Goal: Information Seeking & Learning: Learn about a topic

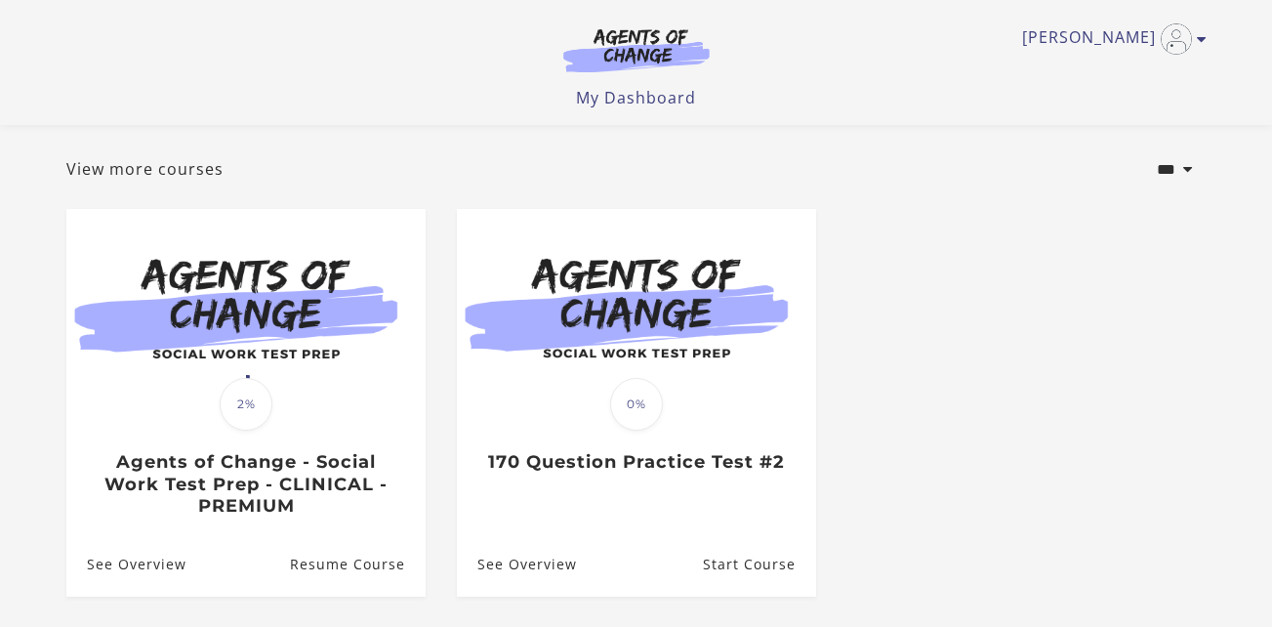
scroll to position [91, 0]
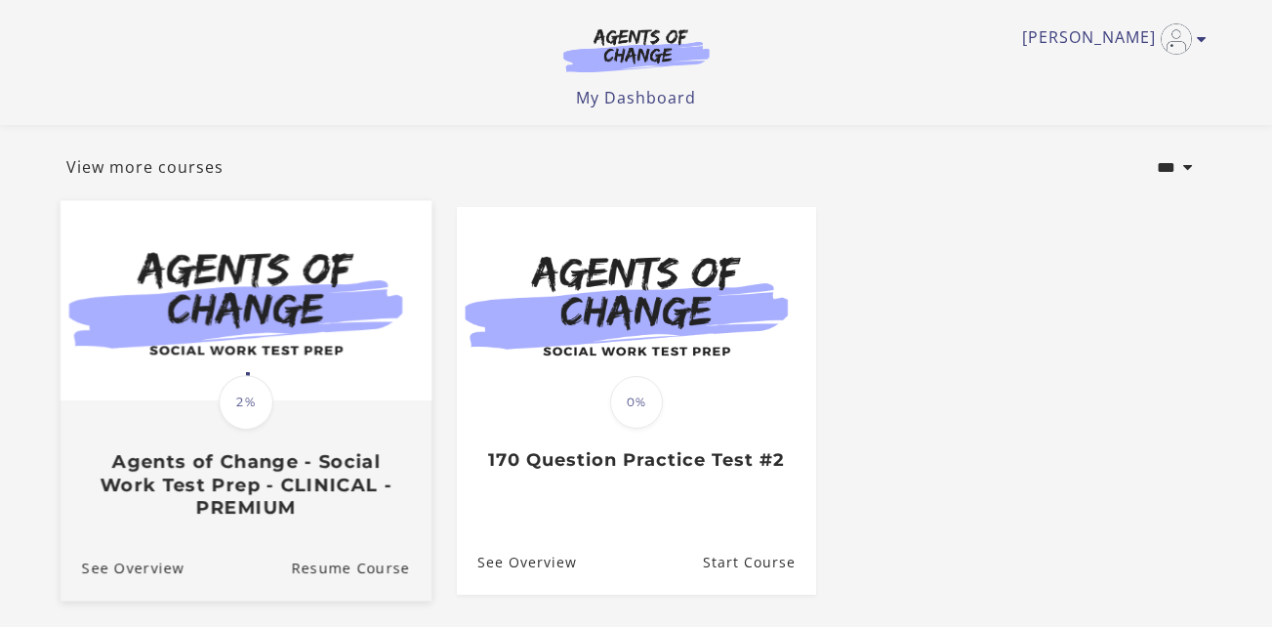
click at [298, 414] on div "Translation missing: en.liquid.partials.dashboard_course_card.progress_descript…" at bounding box center [245, 460] width 371 height 116
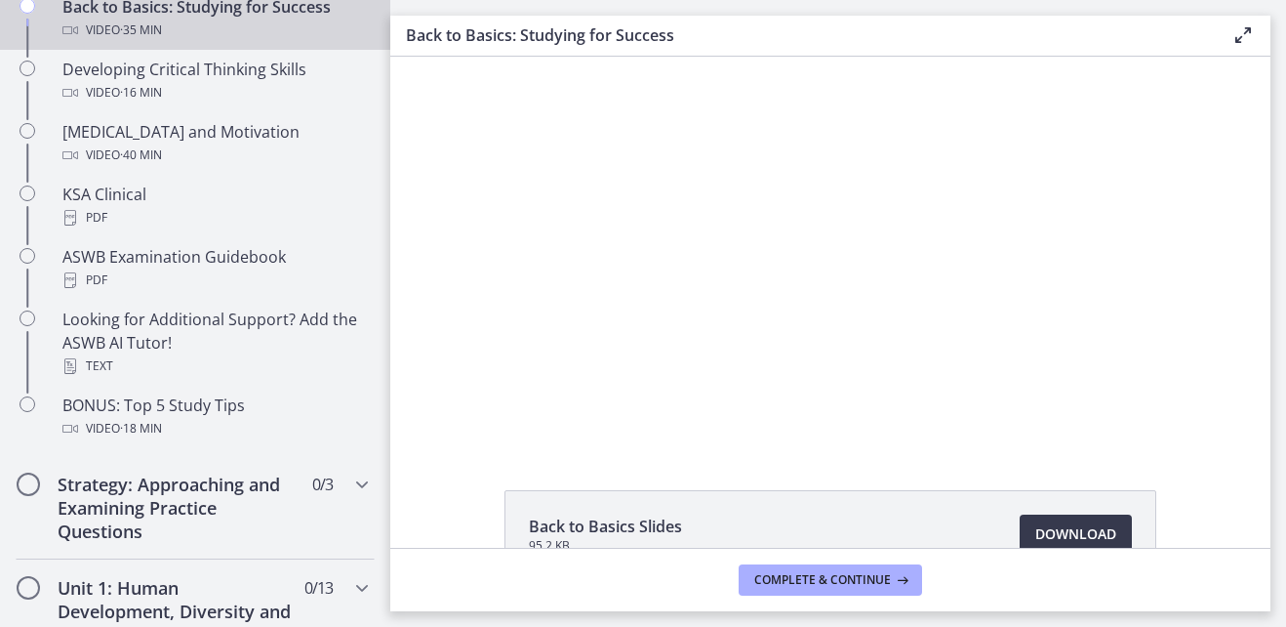
scroll to position [690, 0]
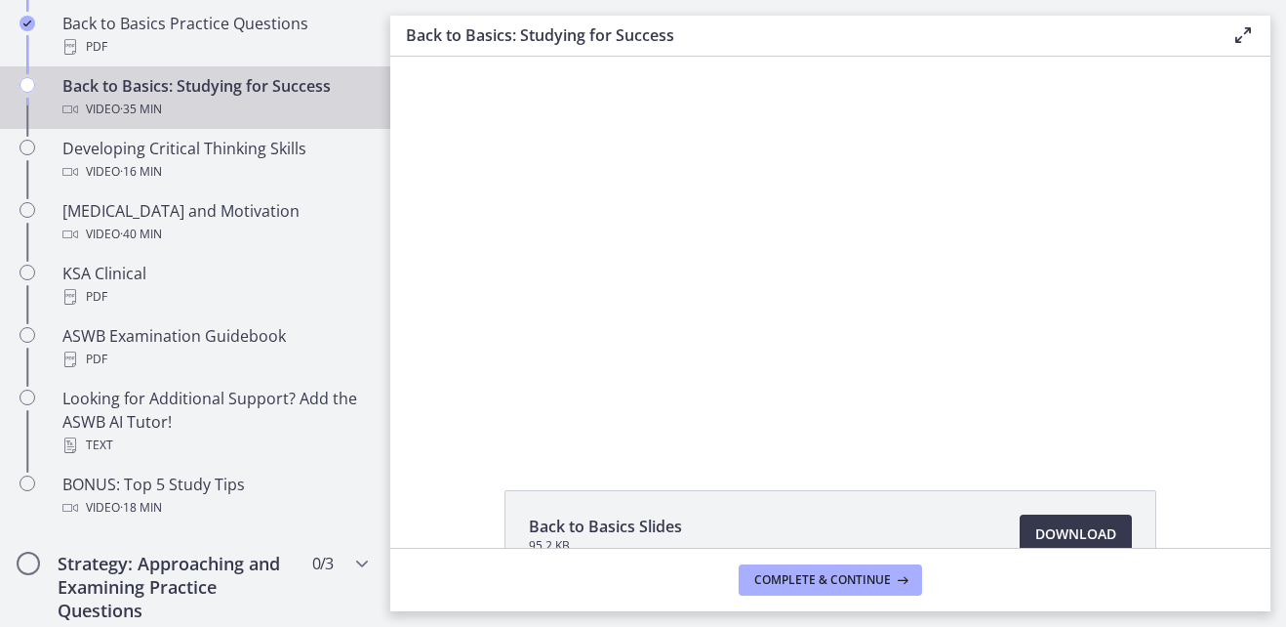
drag, startPoint x: 381, startPoint y: 152, endPoint x: 0, endPoint y: 241, distance: 390.8
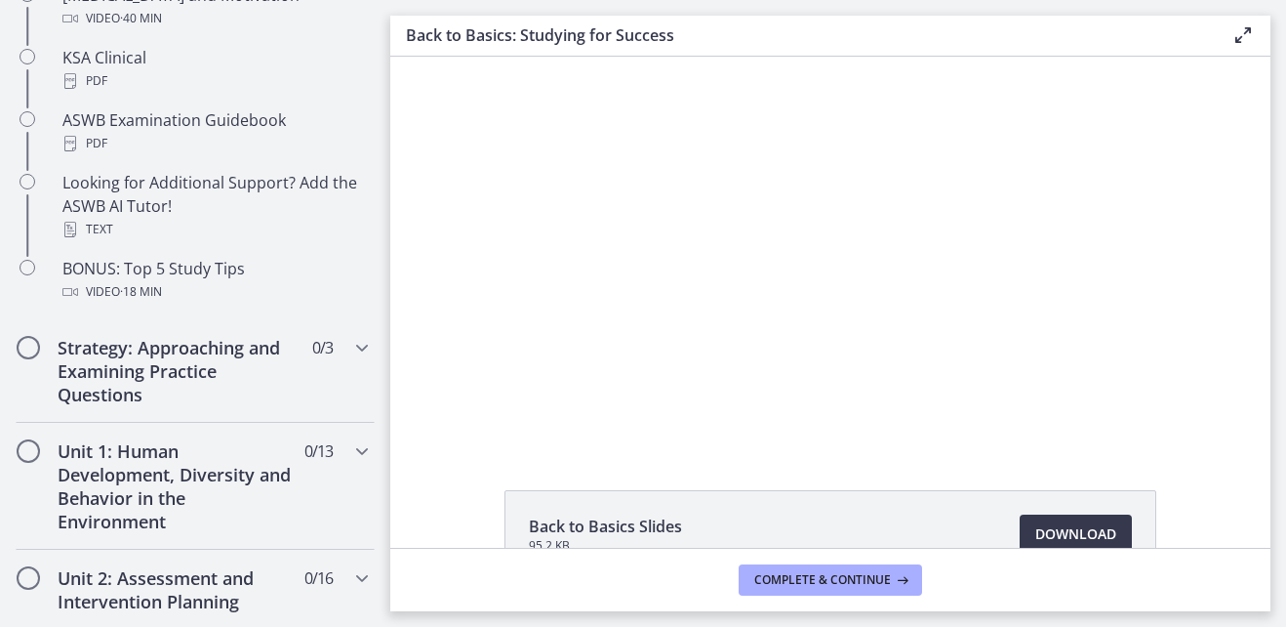
scroll to position [918, 0]
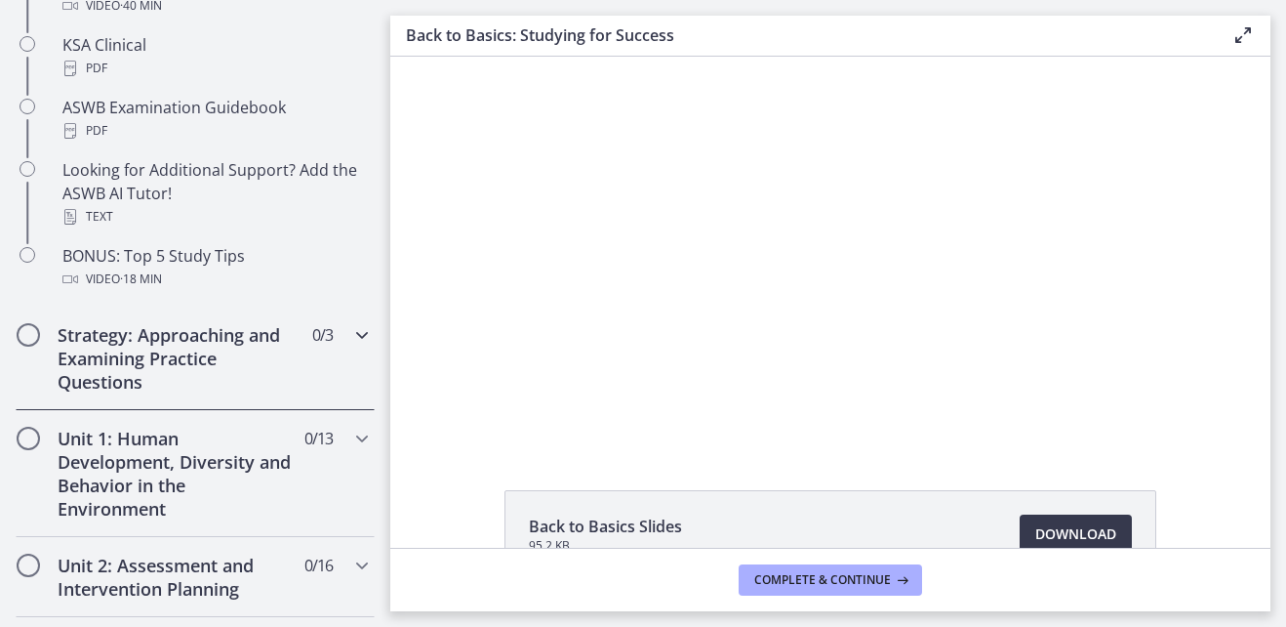
click at [350, 334] on icon "Chapters" at bounding box center [361, 334] width 23 height 23
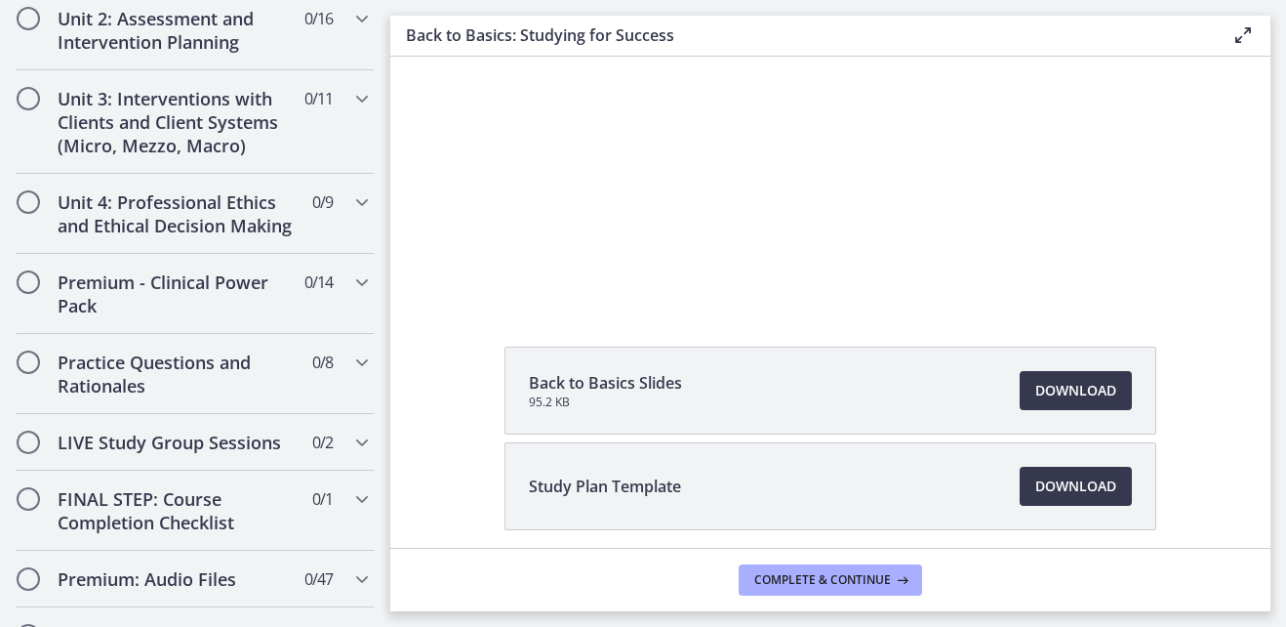
scroll to position [149, 0]
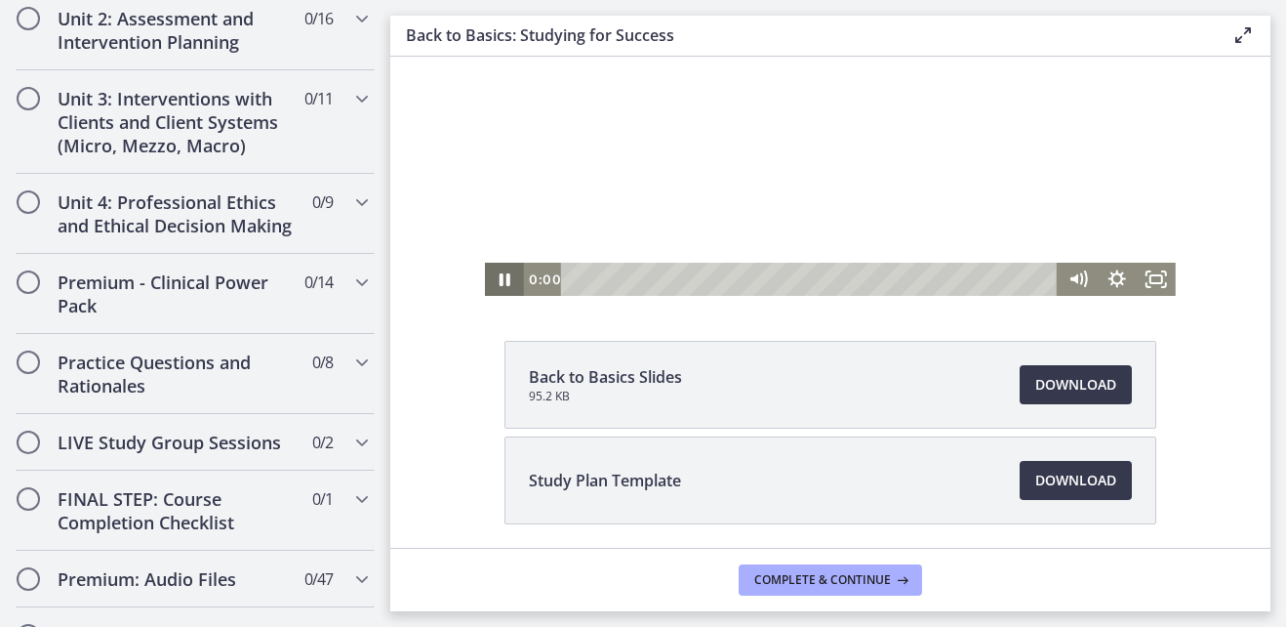
drag, startPoint x: 709, startPoint y: 282, endPoint x: 483, endPoint y: 286, distance: 225.5
click at [485, 286] on div "0:00 5:40" at bounding box center [830, 279] width 691 height 33
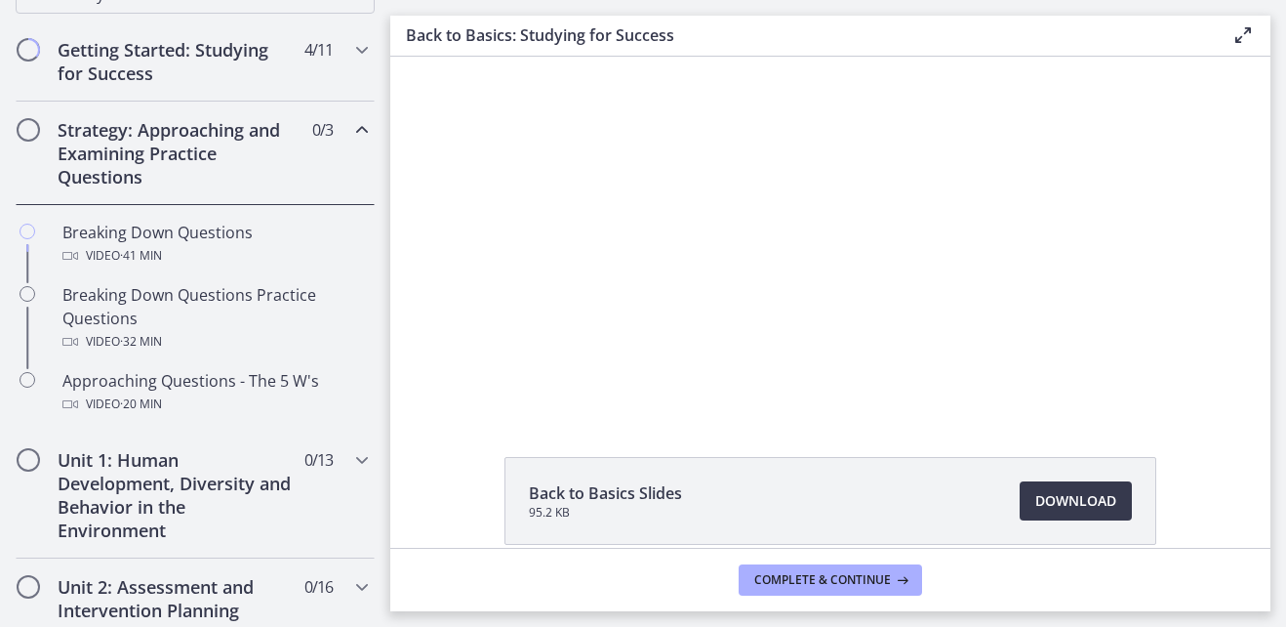
scroll to position [357, 0]
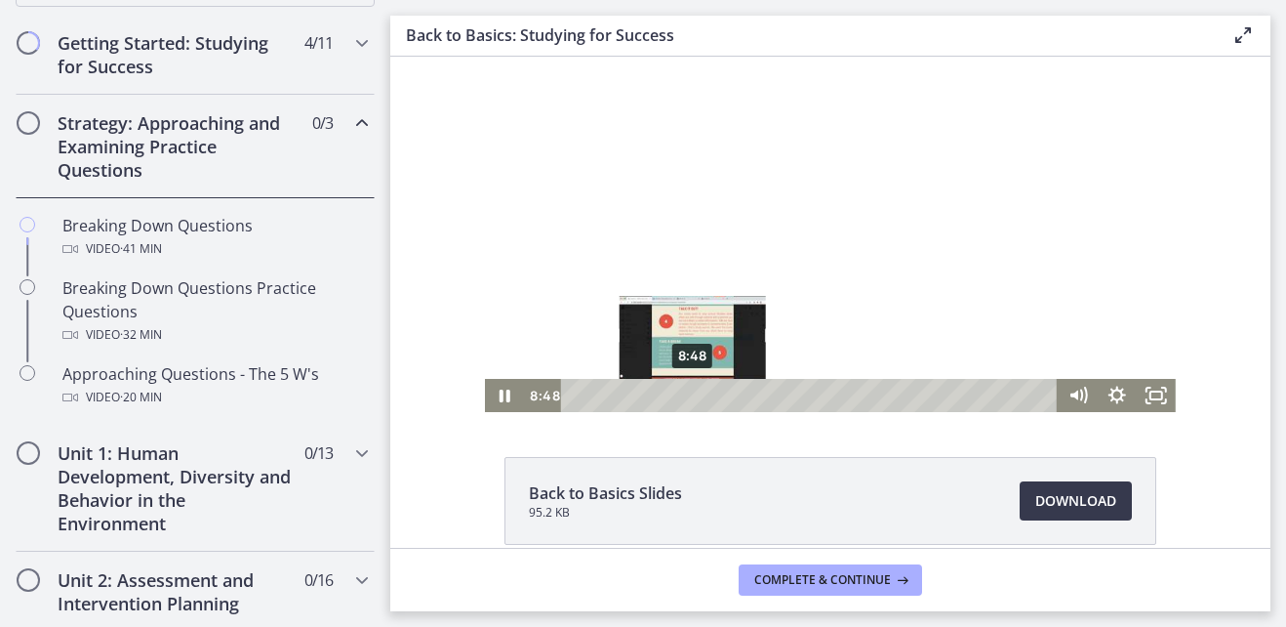
click at [686, 397] on div "8:48" at bounding box center [812, 395] width 473 height 33
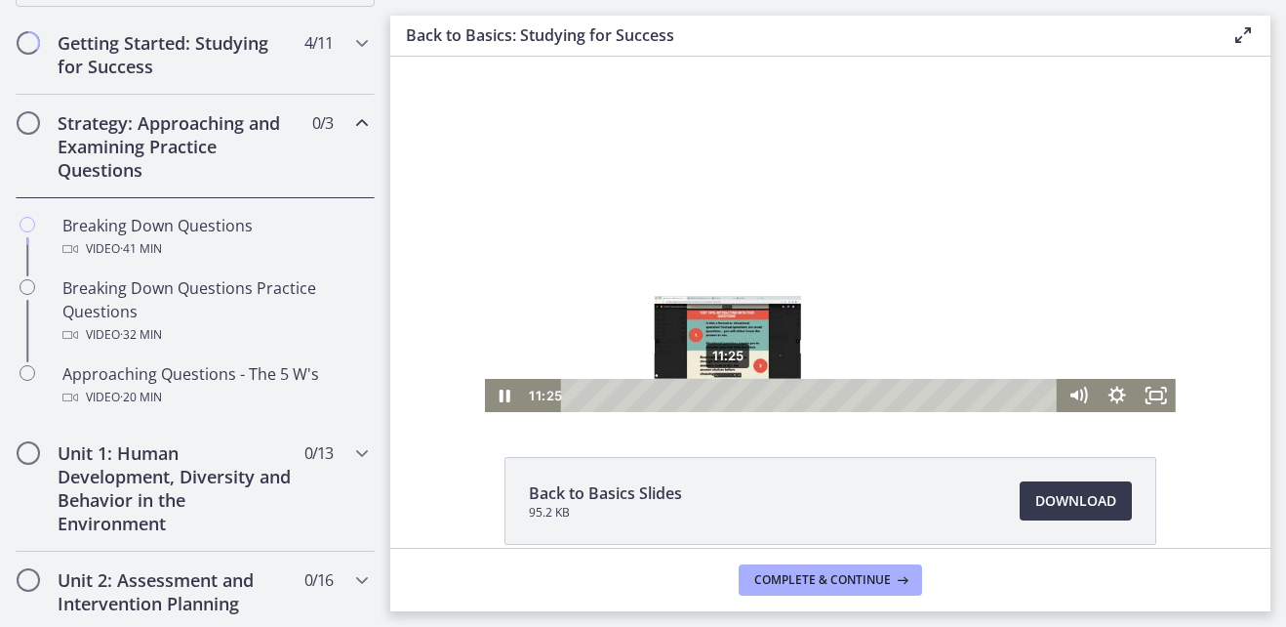
click at [721, 395] on div "11:25" at bounding box center [812, 395] width 473 height 33
click at [722, 395] on div "Playbar" at bounding box center [727, 394] width 11 height 11
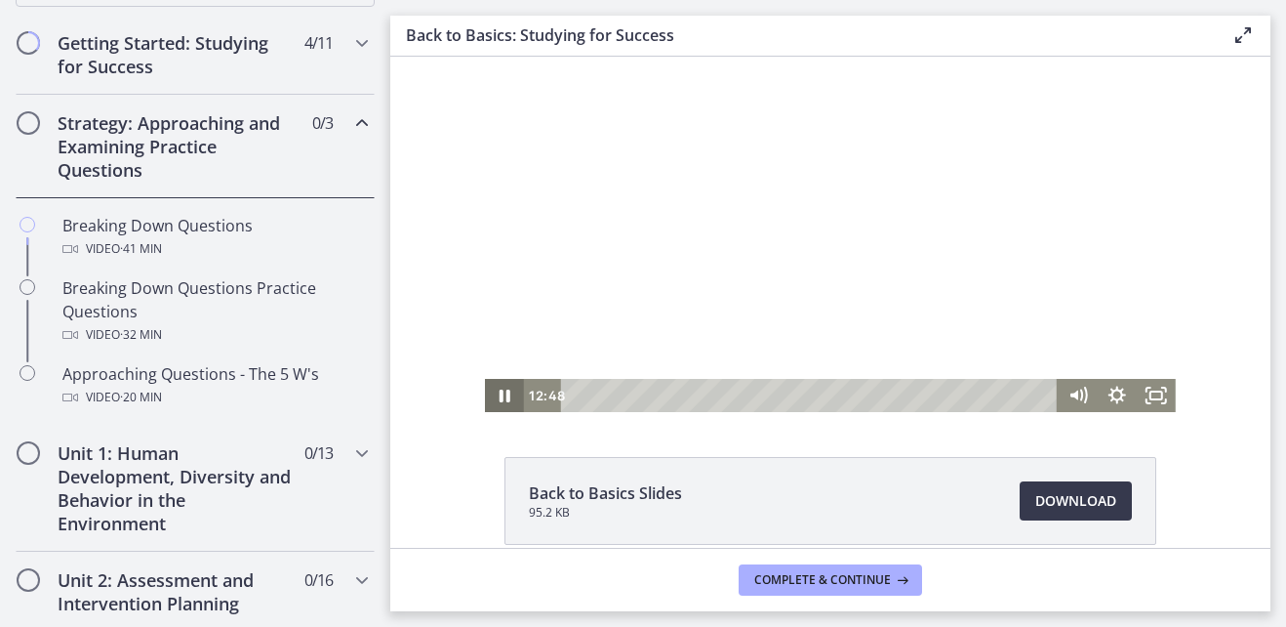
click at [502, 388] on icon "Pause" at bounding box center [504, 395] width 39 height 33
click at [502, 388] on icon "Play Video" at bounding box center [506, 395] width 39 height 33
click at [502, 388] on icon "Pause" at bounding box center [504, 395] width 39 height 33
click at [502, 388] on icon "Play Video" at bounding box center [506, 396] width 47 height 40
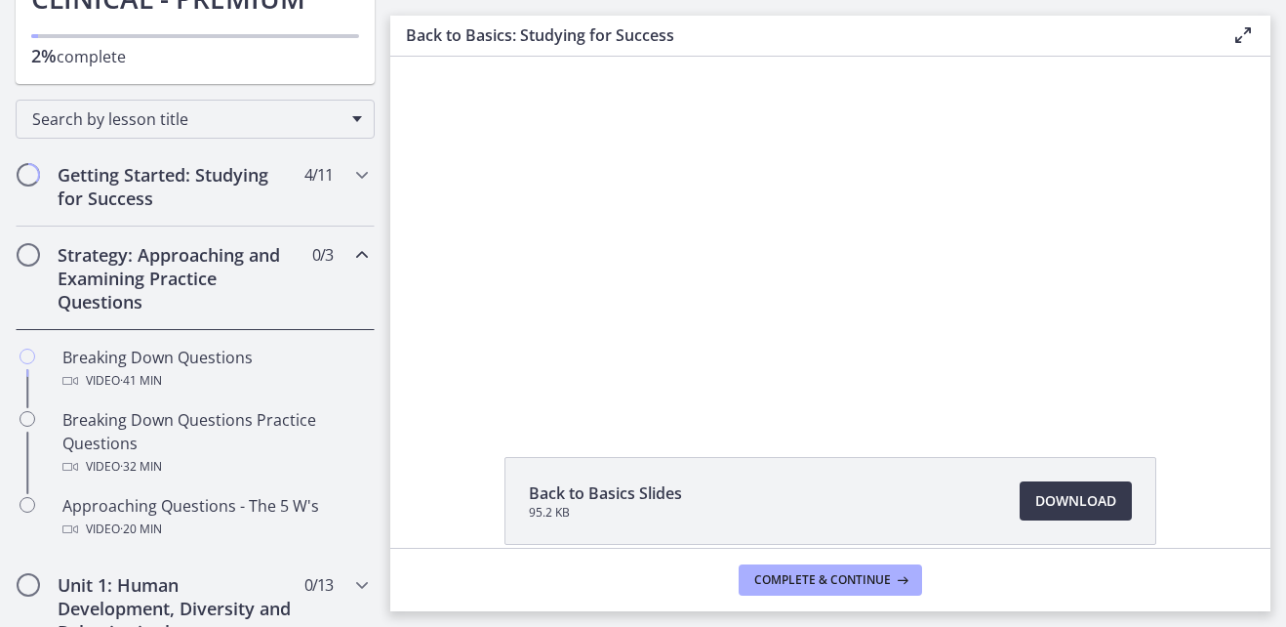
scroll to position [0, 0]
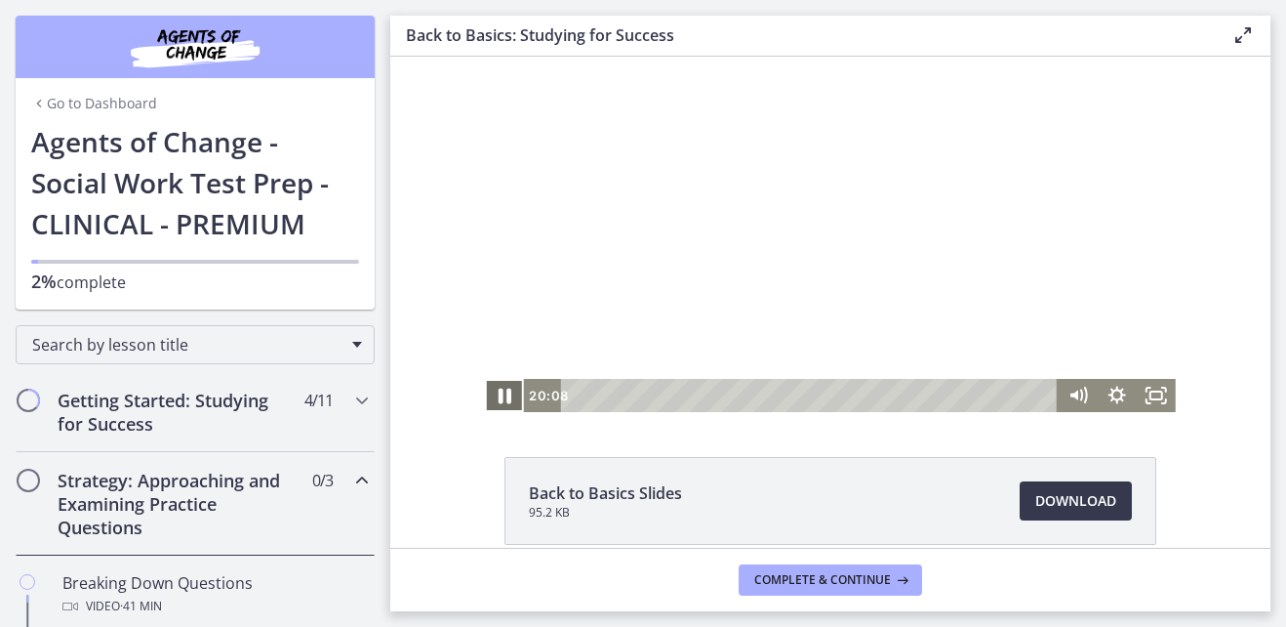
click at [486, 401] on icon "Pause" at bounding box center [504, 396] width 47 height 40
click at [486, 401] on icon "Play Video" at bounding box center [506, 396] width 47 height 40
click at [486, 401] on icon "Pause" at bounding box center [504, 395] width 39 height 33
click at [486, 401] on icon "Play Video" at bounding box center [506, 396] width 47 height 40
click at [488, 398] on icon "Pause" at bounding box center [504, 396] width 47 height 40
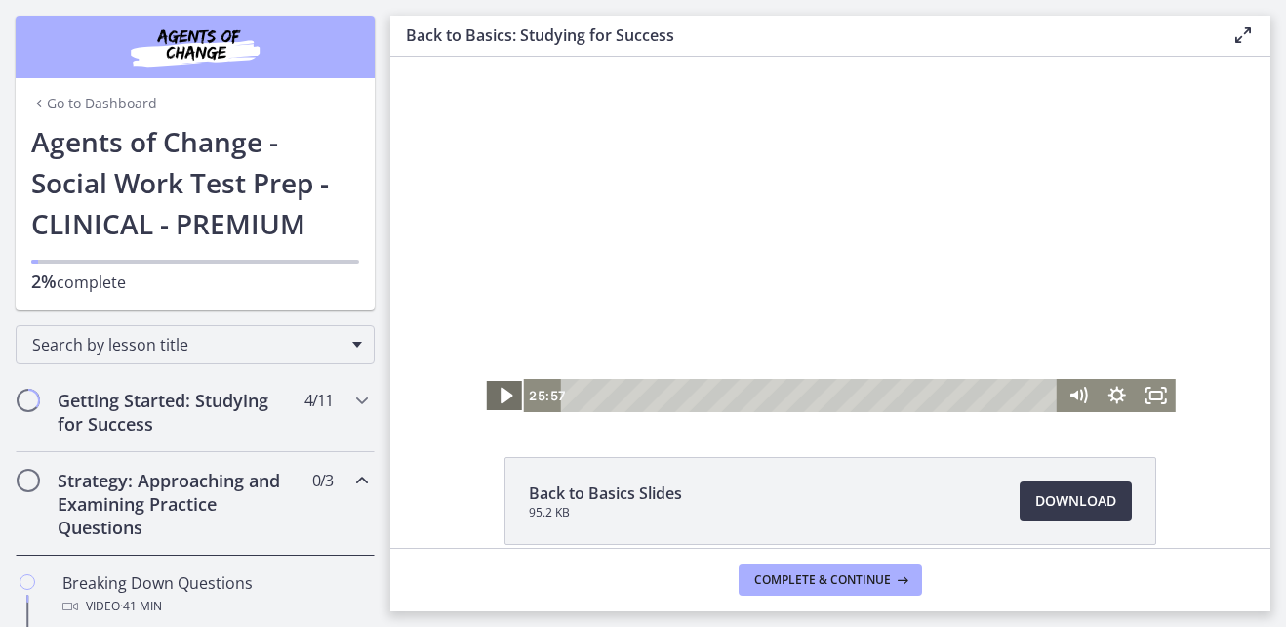
click at [488, 398] on icon "Play Video" at bounding box center [506, 396] width 47 height 40
click at [488, 398] on icon "Pause" at bounding box center [504, 396] width 47 height 40
drag, startPoint x: 488, startPoint y: 398, endPoint x: 497, endPoint y: 389, distance: 12.4
click at [497, 389] on icon "Play Video" at bounding box center [506, 396] width 47 height 40
click at [497, 389] on icon "Pause" at bounding box center [504, 396] width 47 height 40
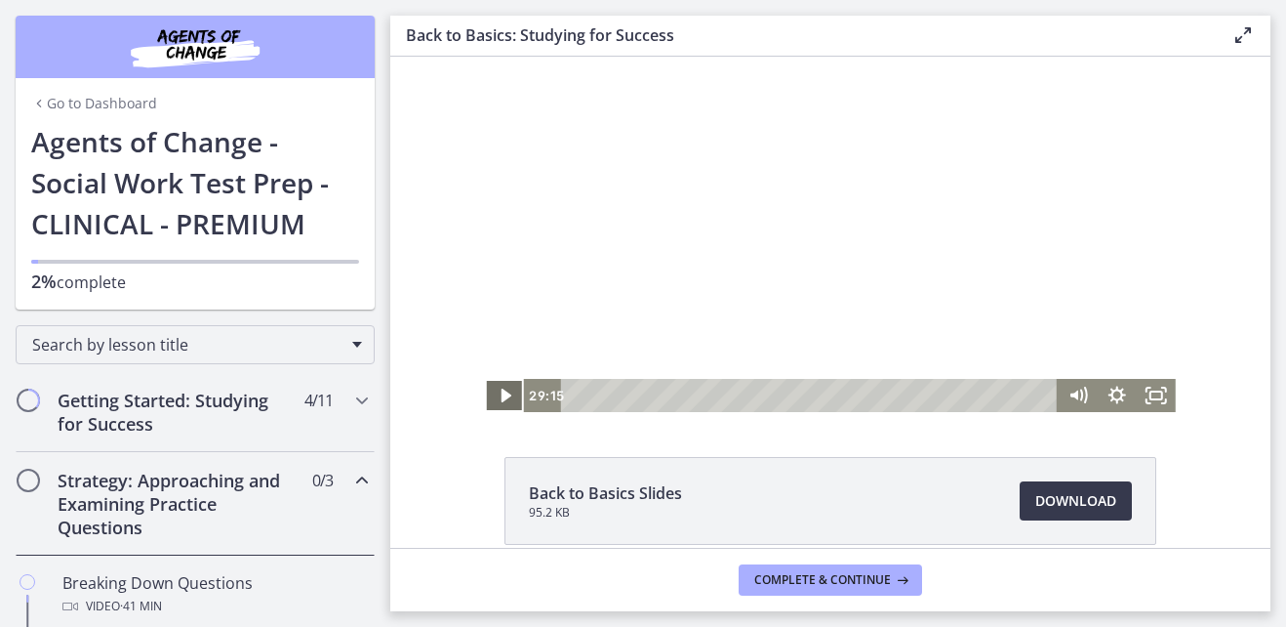
click at [502, 389] on icon "Play Video" at bounding box center [507, 395] width 10 height 14
click at [1230, 202] on div "Click for sound @keyframes VOLUME_SMALL_WAVE_FLASH { 0% { opacity: 0; } 33% { o…" at bounding box center [830, 217] width 880 height 388
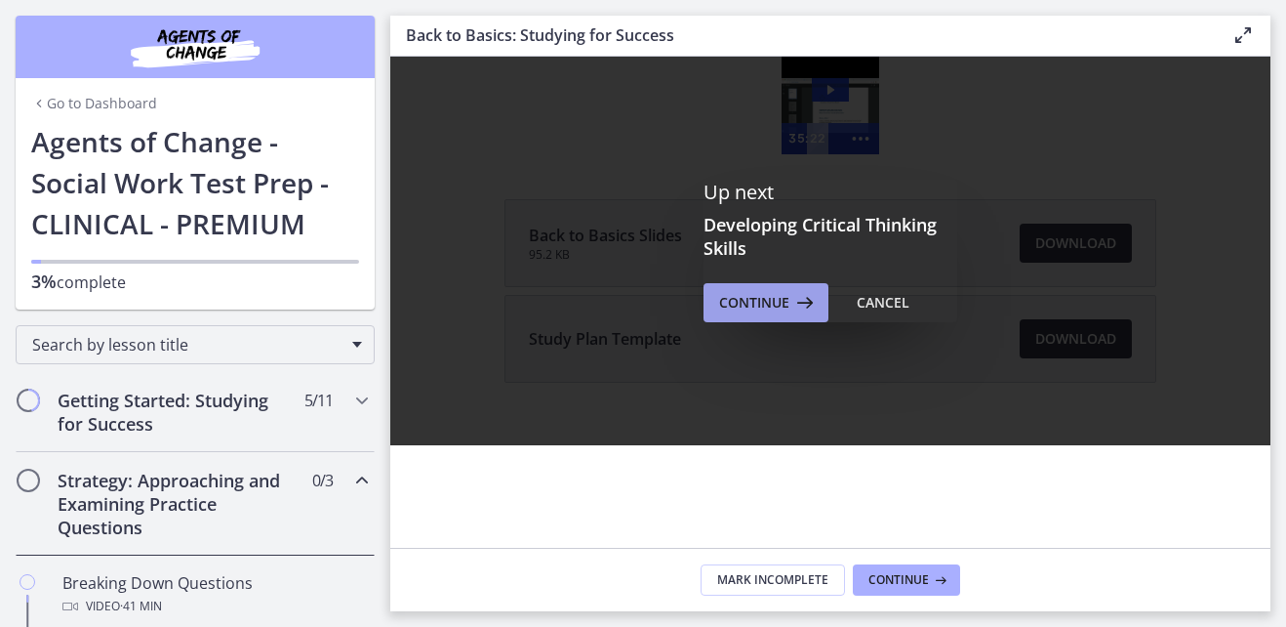
click at [772, 304] on span "Continue" at bounding box center [754, 302] width 70 height 23
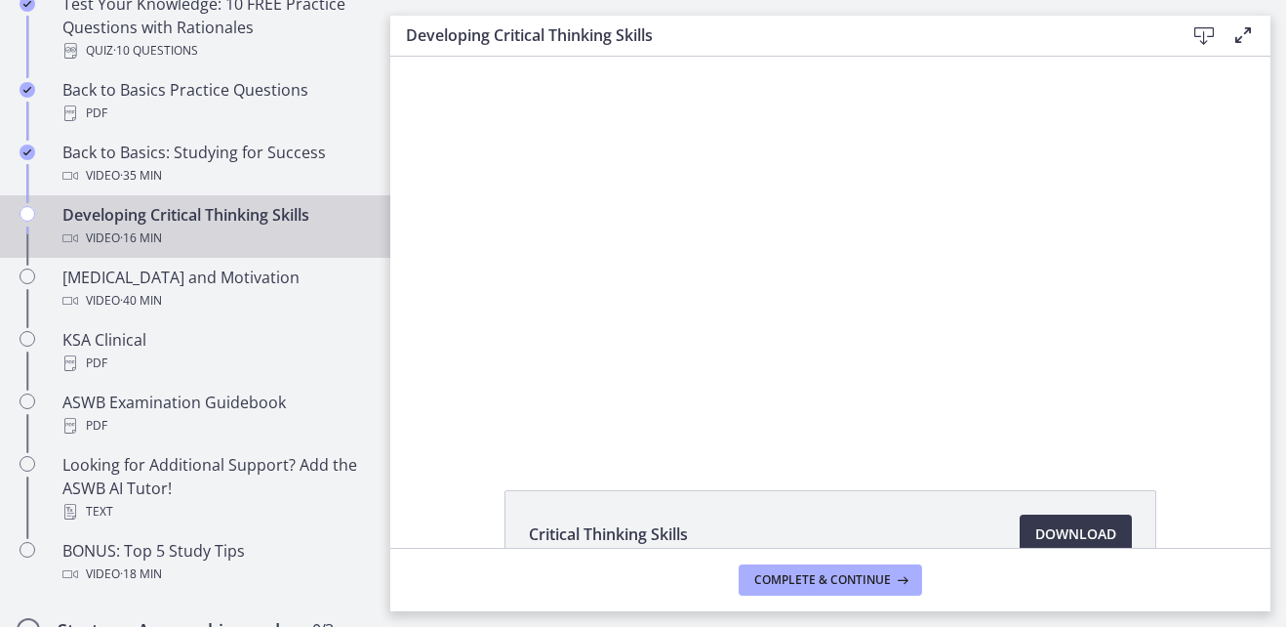
scroll to position [653, 0]
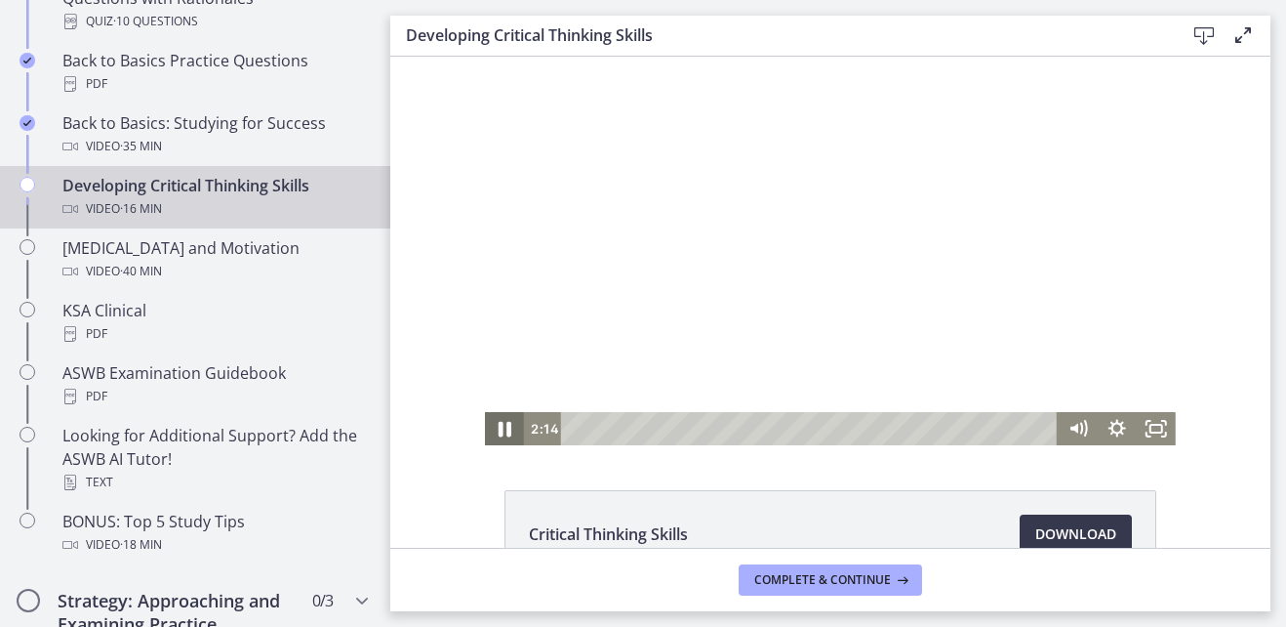
click at [501, 426] on icon "Pause" at bounding box center [505, 430] width 13 height 16
click at [501, 426] on icon "Play Video" at bounding box center [507, 429] width 12 height 17
click at [501, 426] on icon "Pause" at bounding box center [505, 430] width 13 height 16
click at [501, 426] on icon "Play Video" at bounding box center [507, 429] width 12 height 17
click at [831, 292] on div at bounding box center [830, 251] width 691 height 388
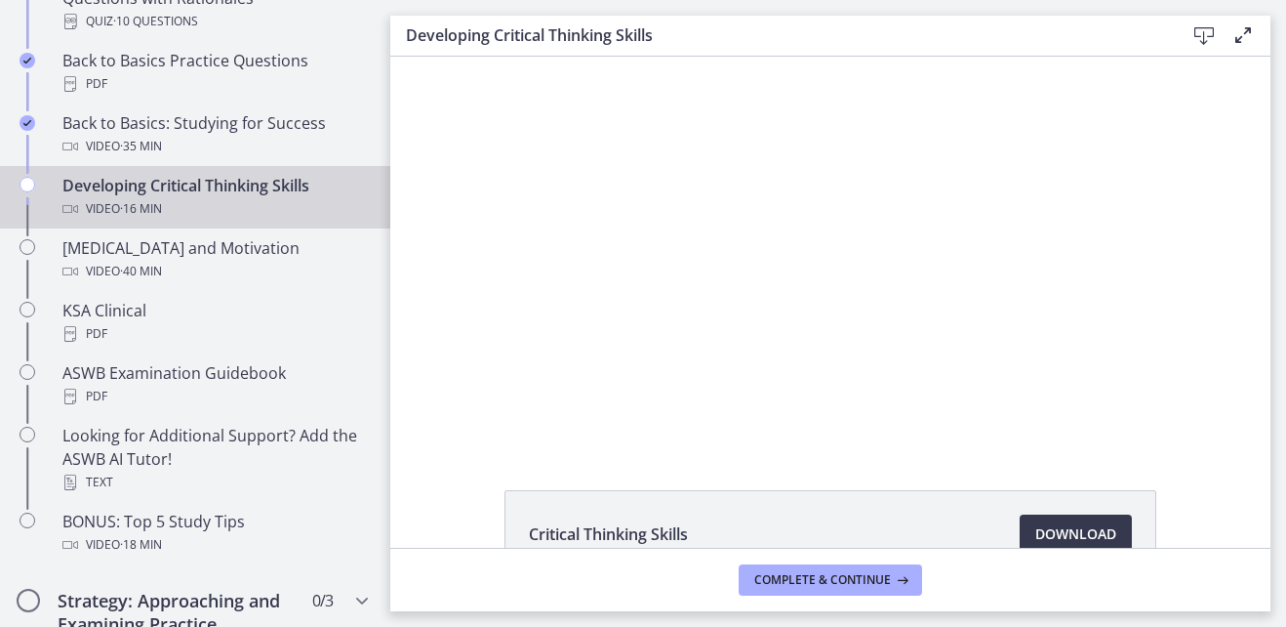
click at [831, 292] on div at bounding box center [830, 251] width 691 height 388
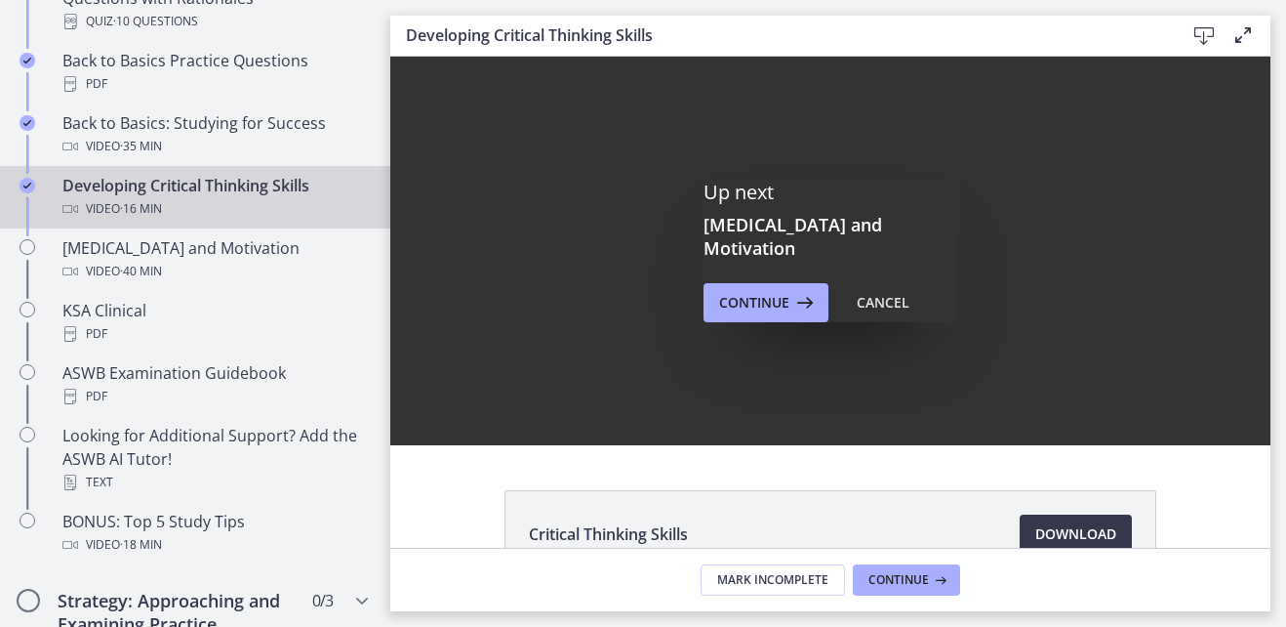
scroll to position [0, 0]
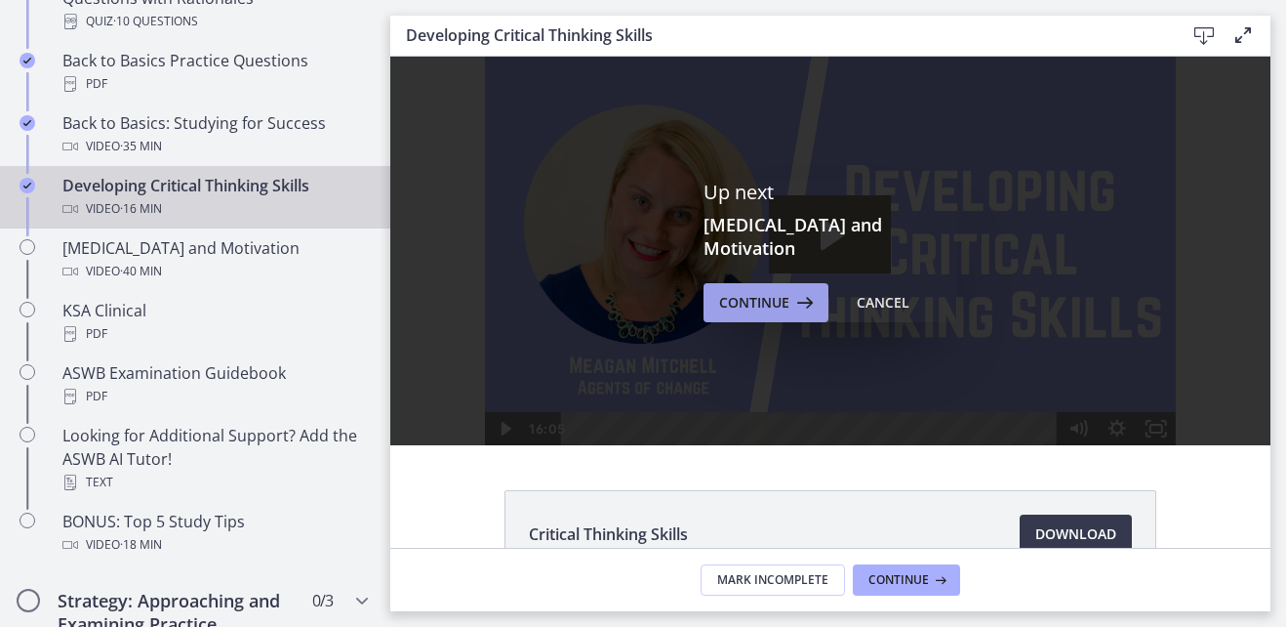
click at [729, 297] on span "Continue" at bounding box center [754, 302] width 70 height 23
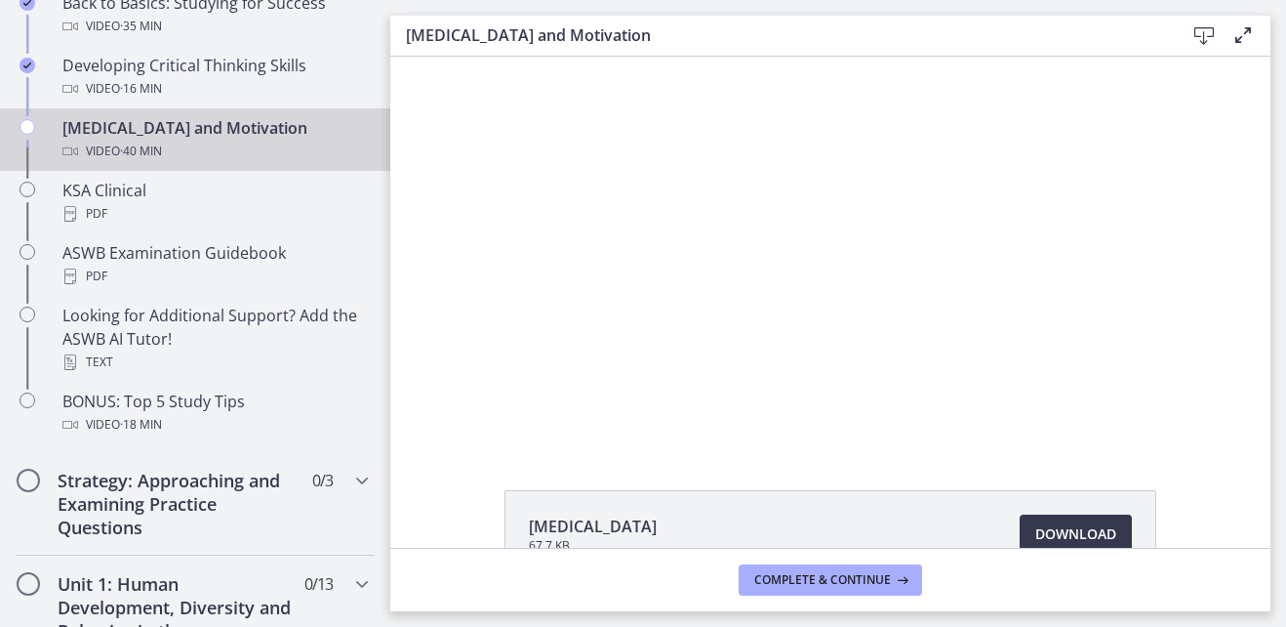
scroll to position [778, 0]
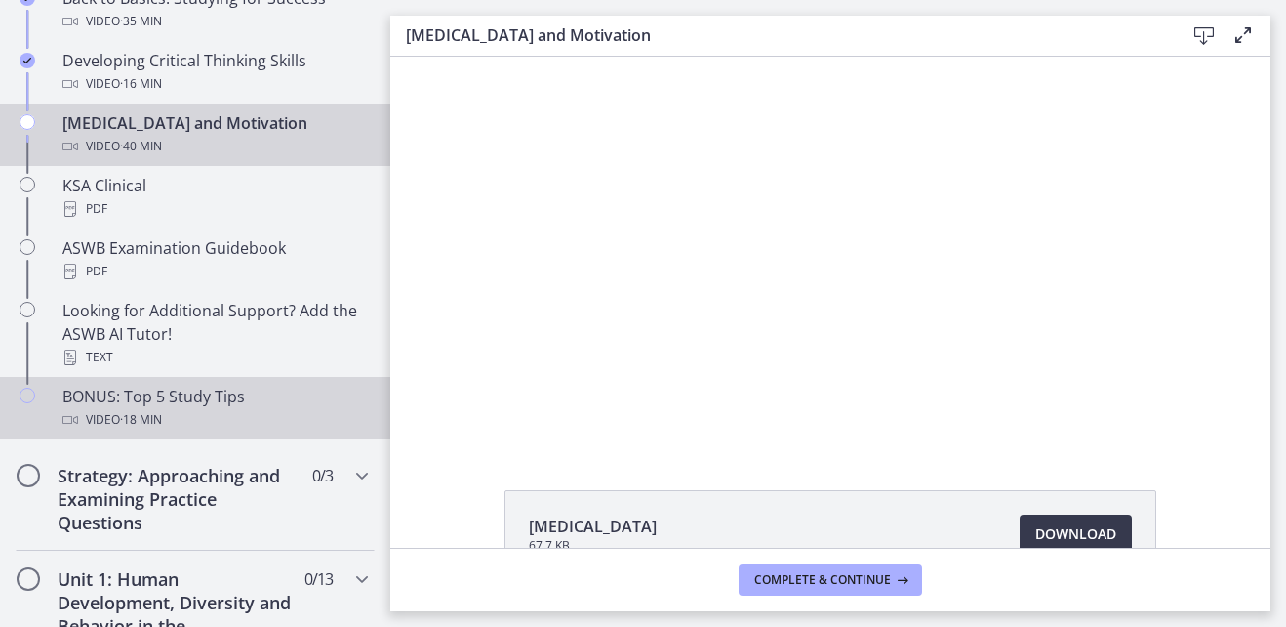
click at [253, 409] on div "Video · 18 min" at bounding box center [214, 419] width 304 height 23
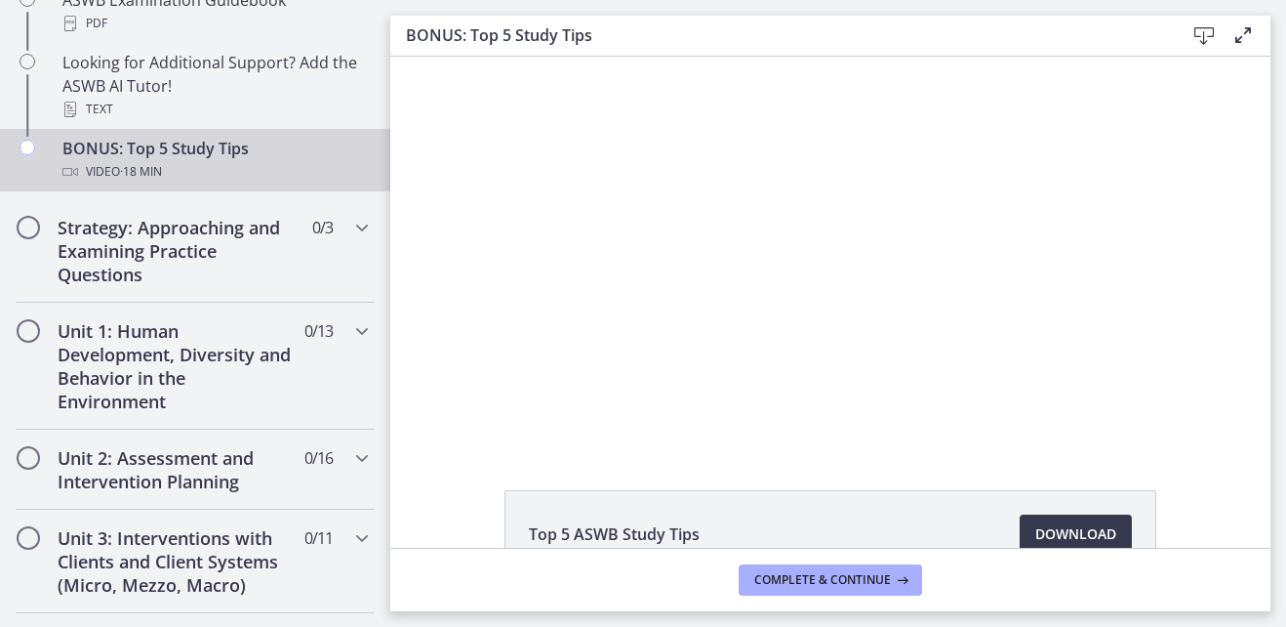
scroll to position [1042, 0]
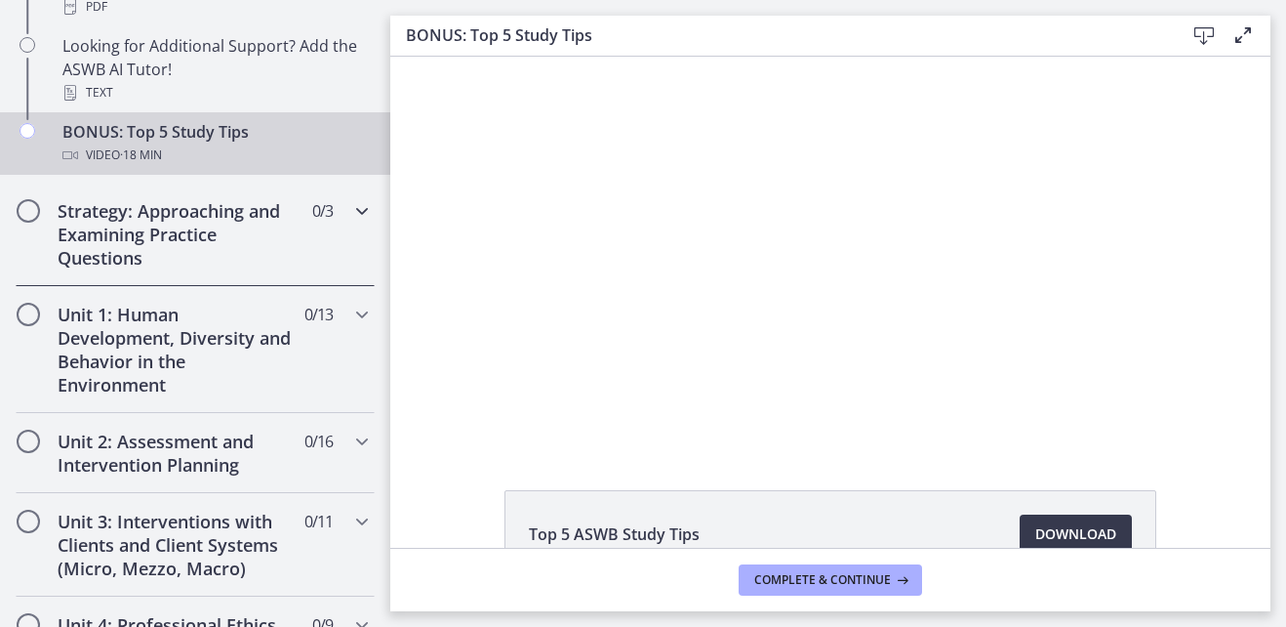
click at [350, 215] on icon "Chapters" at bounding box center [361, 210] width 23 height 23
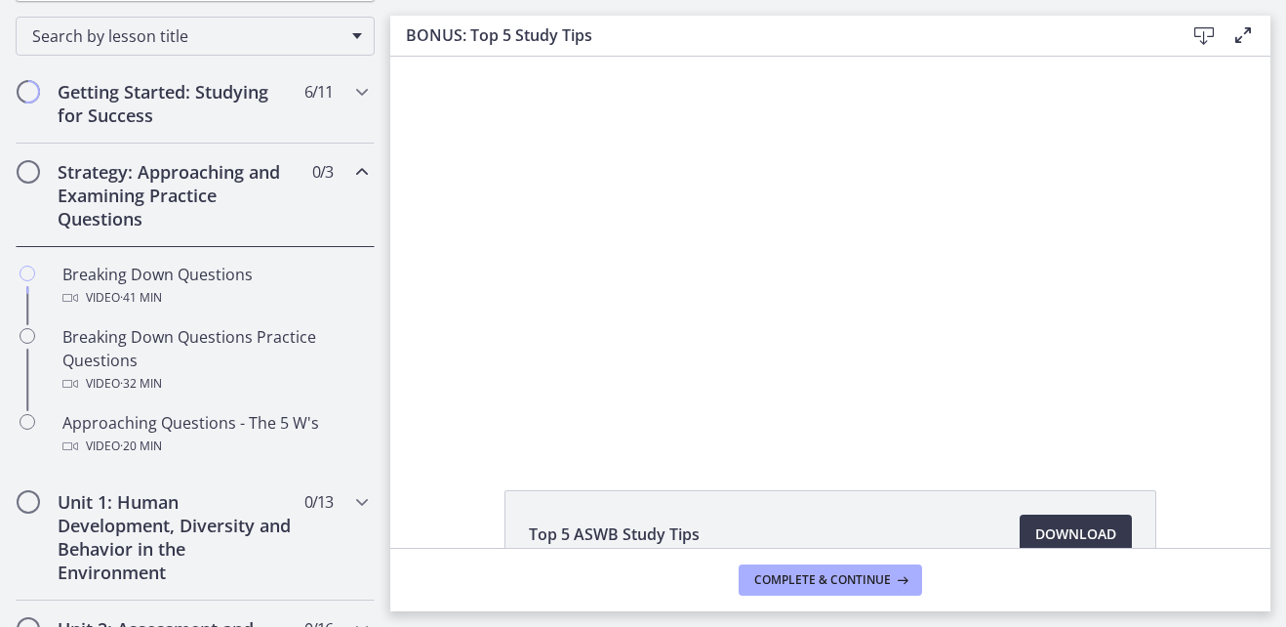
scroll to position [296, 0]
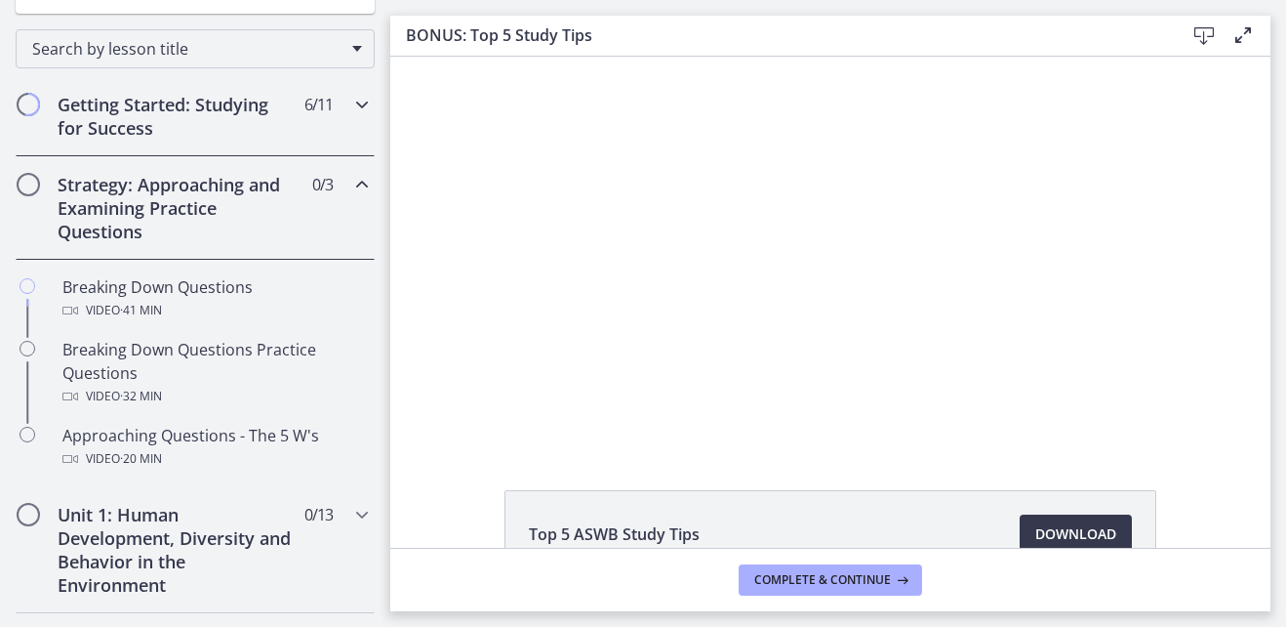
click at [350, 116] on span "Chapters" at bounding box center [361, 104] width 23 height 23
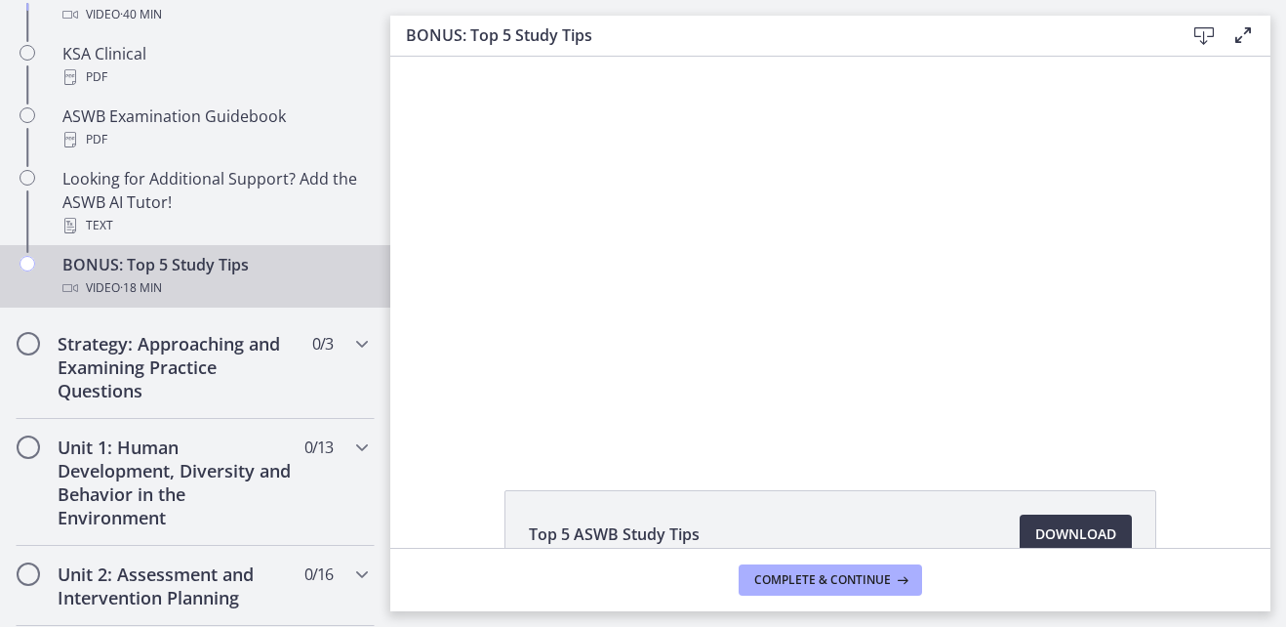
scroll to position [930, 0]
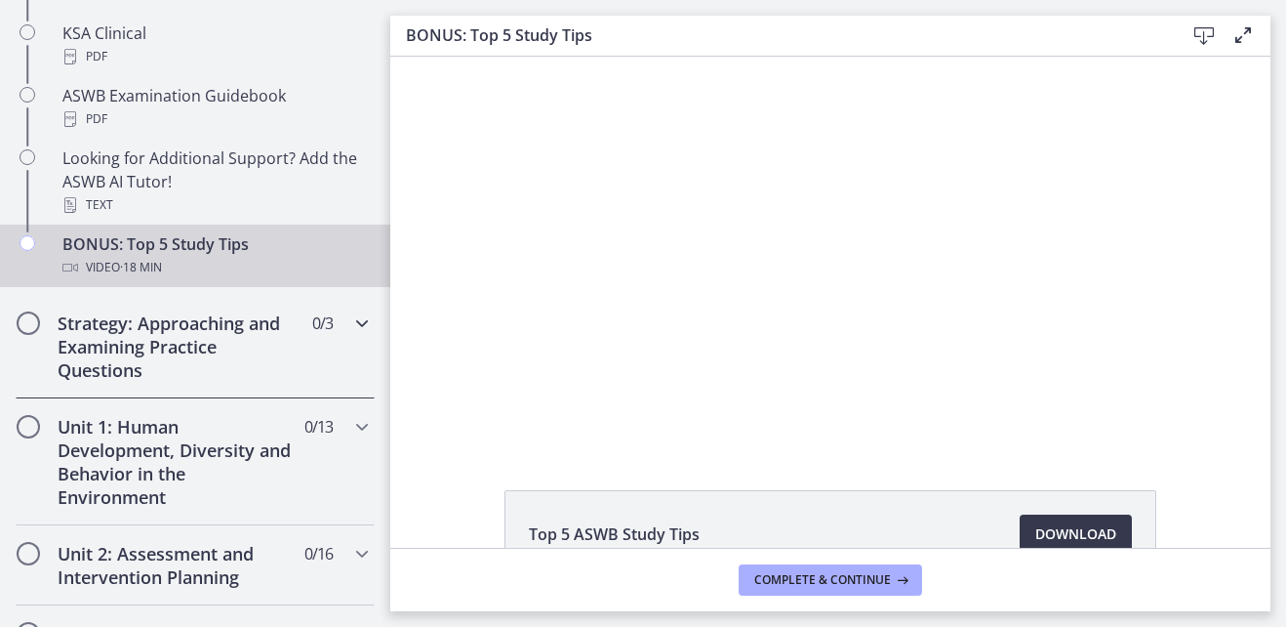
click at [350, 327] on icon "Chapters" at bounding box center [361, 322] width 23 height 23
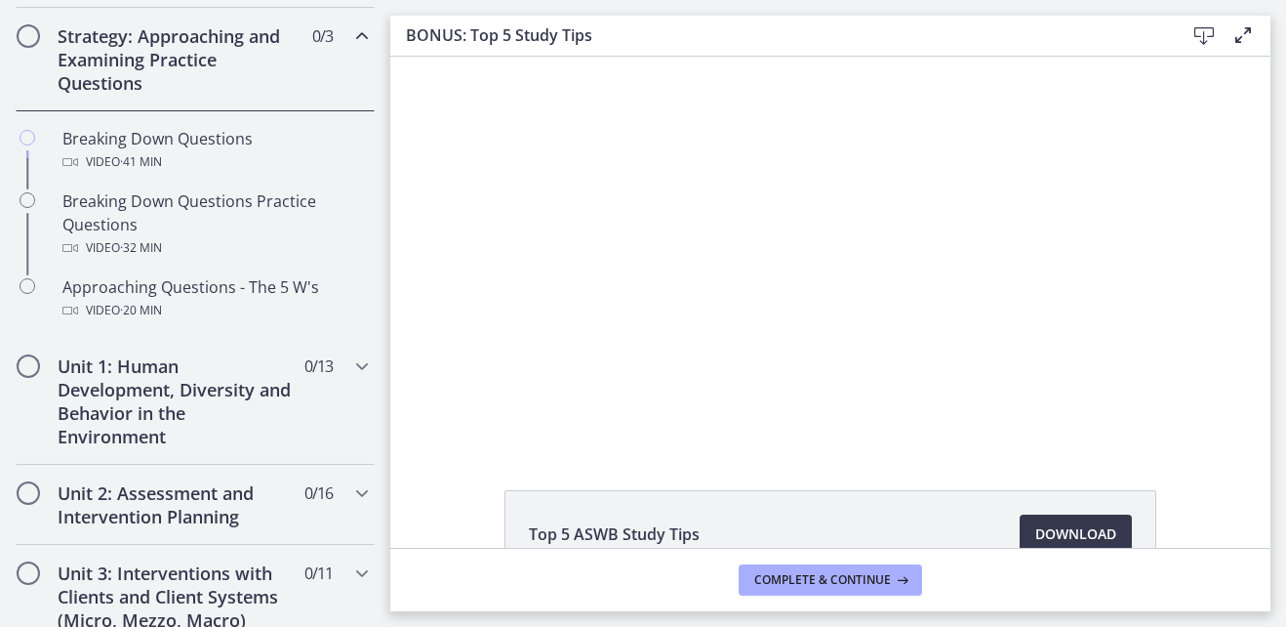
scroll to position [430, 0]
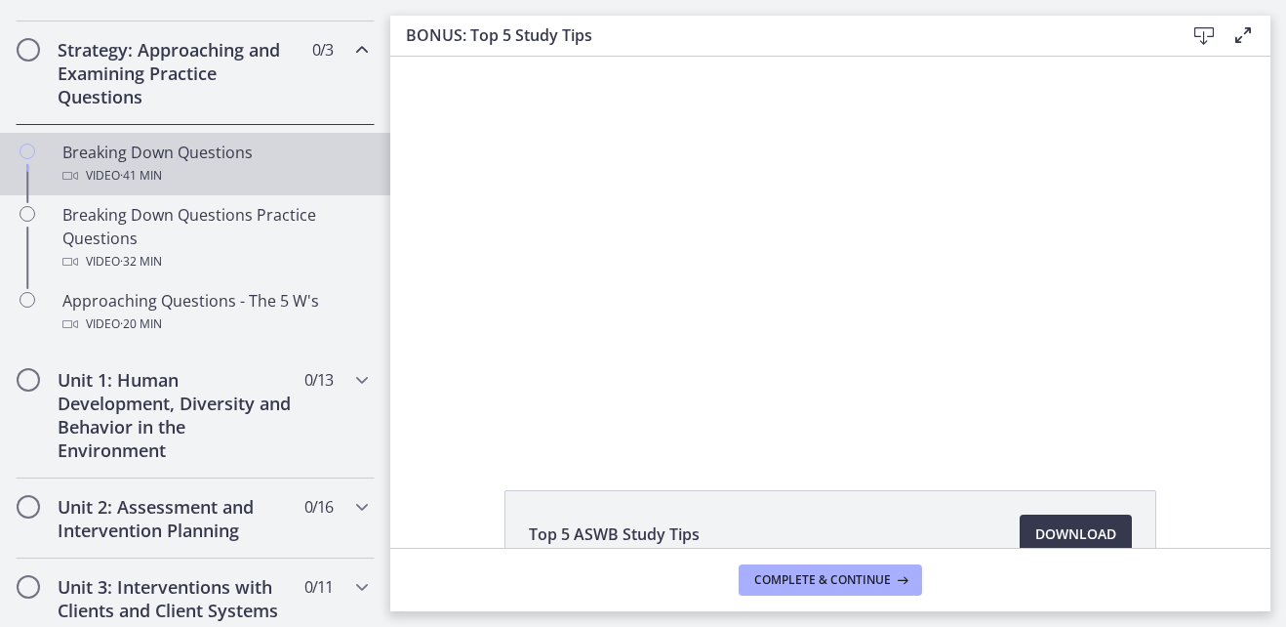
click at [259, 152] on div "Breaking Down Questions Video · 41 min" at bounding box center [214, 164] width 304 height 47
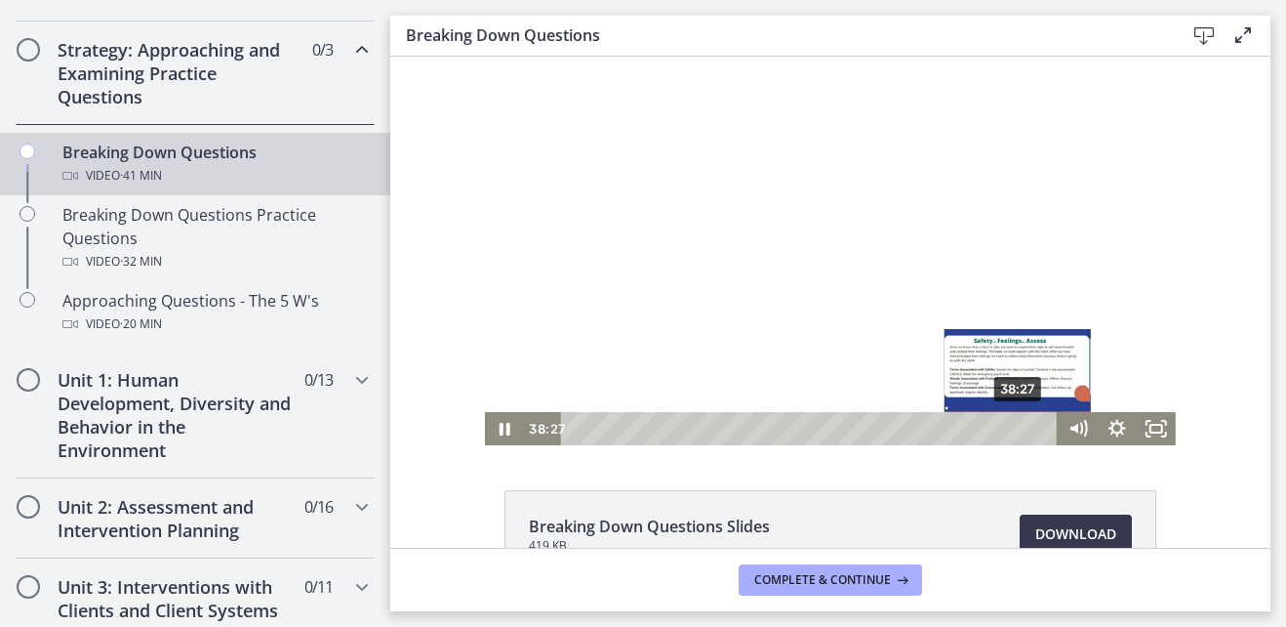
click at [1012, 424] on div "38:27" at bounding box center [812, 428] width 473 height 33
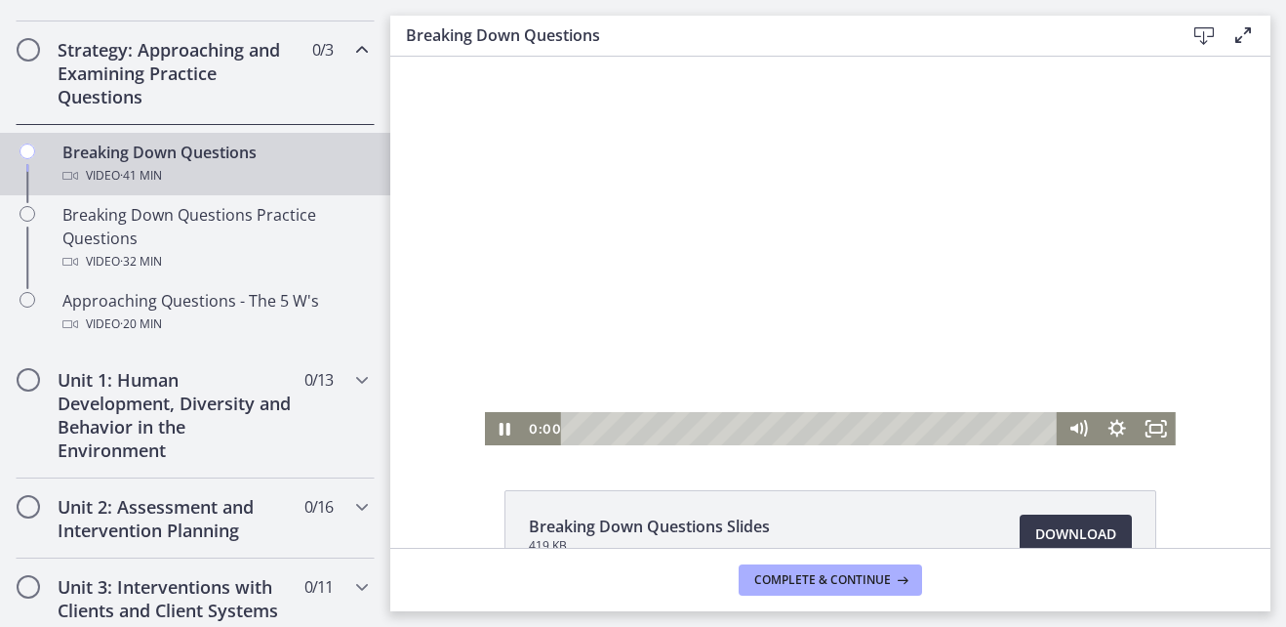
drag, startPoint x: 1305, startPoint y: 503, endPoint x: 484, endPoint y: 441, distance: 823.0
click at [485, 441] on div "0:00 0:00" at bounding box center [830, 428] width 691 height 33
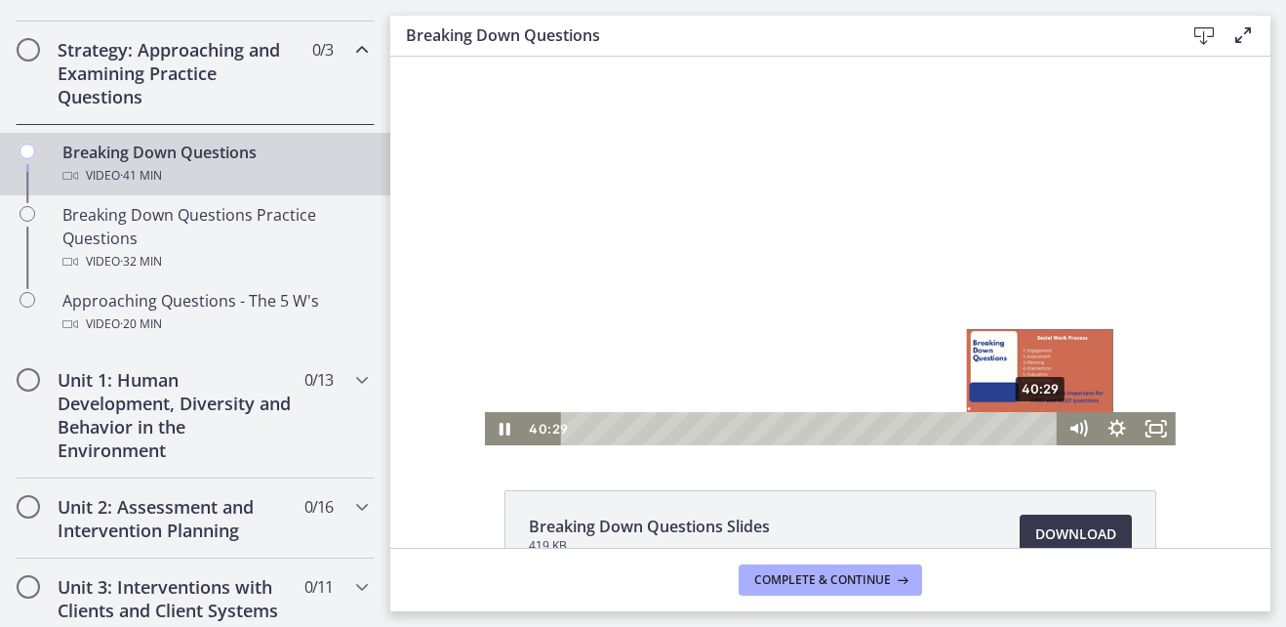
click at [1035, 433] on div "40:29" at bounding box center [812, 428] width 473 height 33
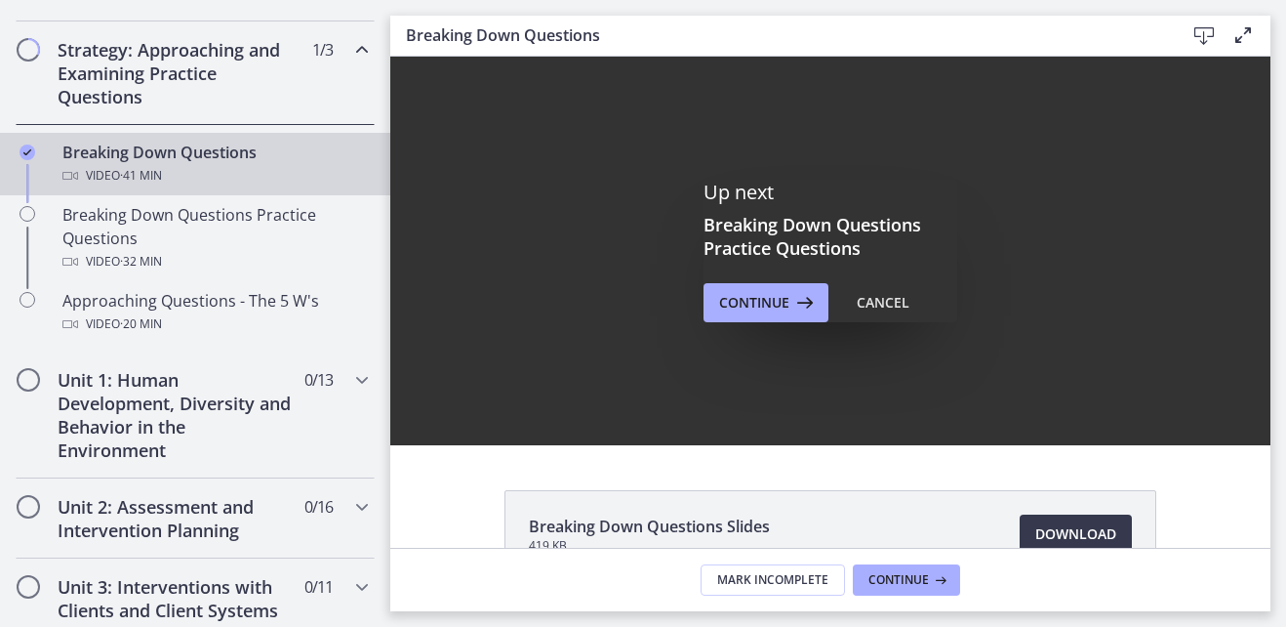
drag, startPoint x: 686, startPoint y: 394, endPoint x: 874, endPoint y: 444, distance: 194.8
click at [857, 296] on div "Cancel" at bounding box center [883, 302] width 53 height 23
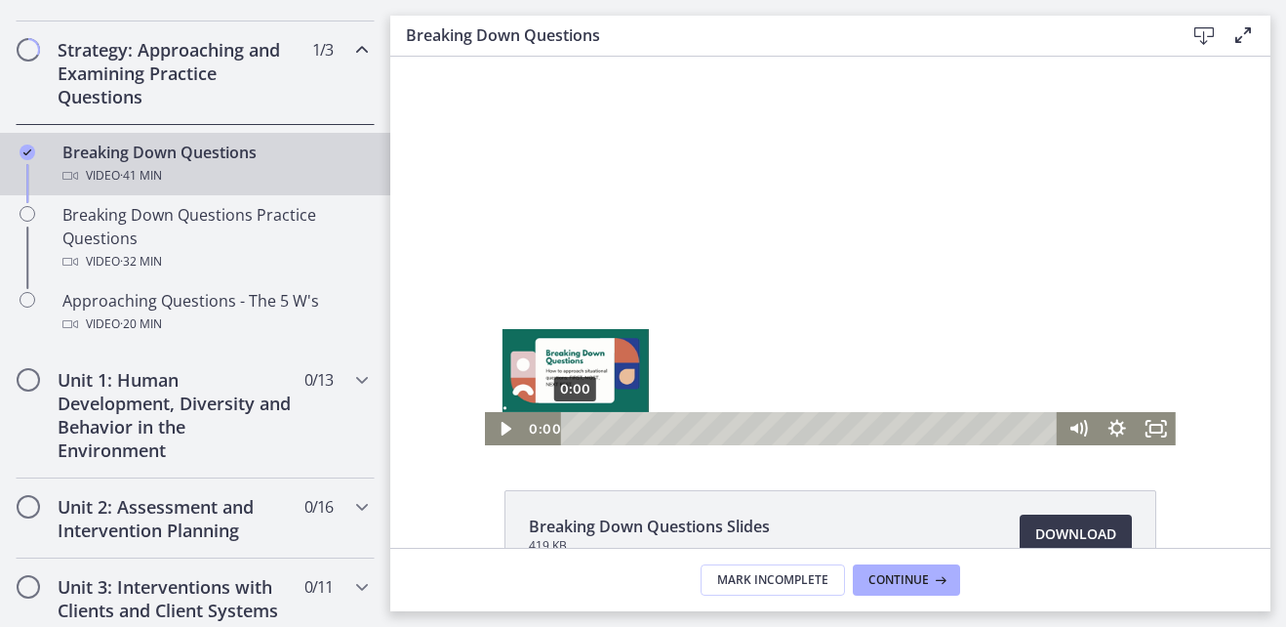
click at [576, 433] on div "0:00" at bounding box center [812, 428] width 473 height 33
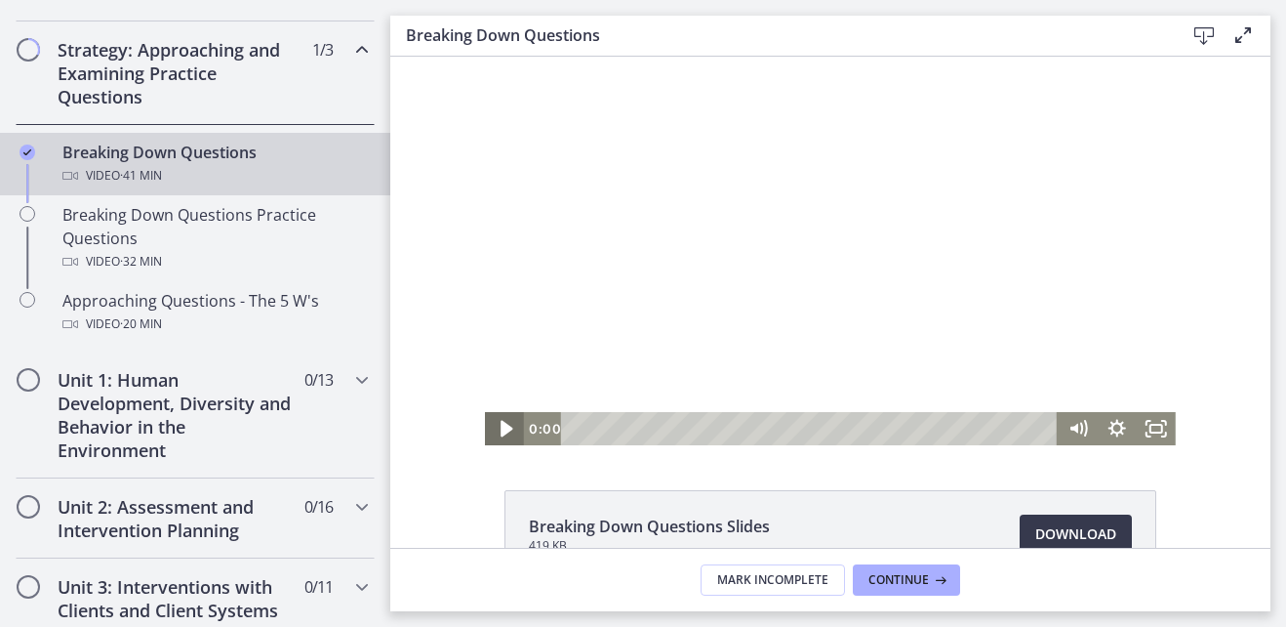
click at [488, 430] on icon "Play Video" at bounding box center [506, 429] width 47 height 40
click at [495, 438] on icon "Pause" at bounding box center [504, 428] width 39 height 33
click at [495, 438] on icon "Play Video" at bounding box center [506, 429] width 47 height 40
click at [506, 417] on icon "Pause" at bounding box center [504, 429] width 47 height 40
